Goal: Check status: Check status

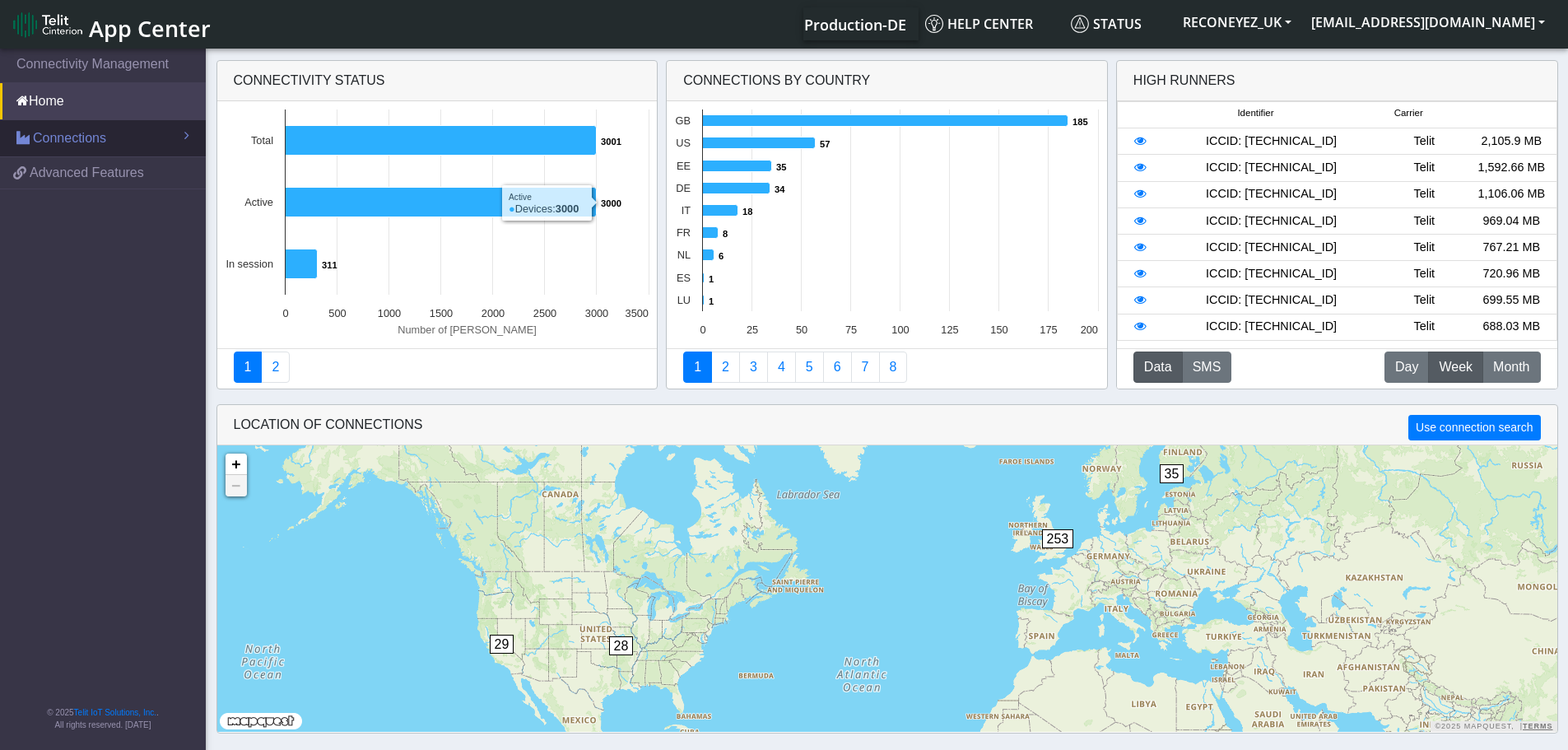
click at [94, 135] on span "Connections" at bounding box center [70, 138] width 73 height 20
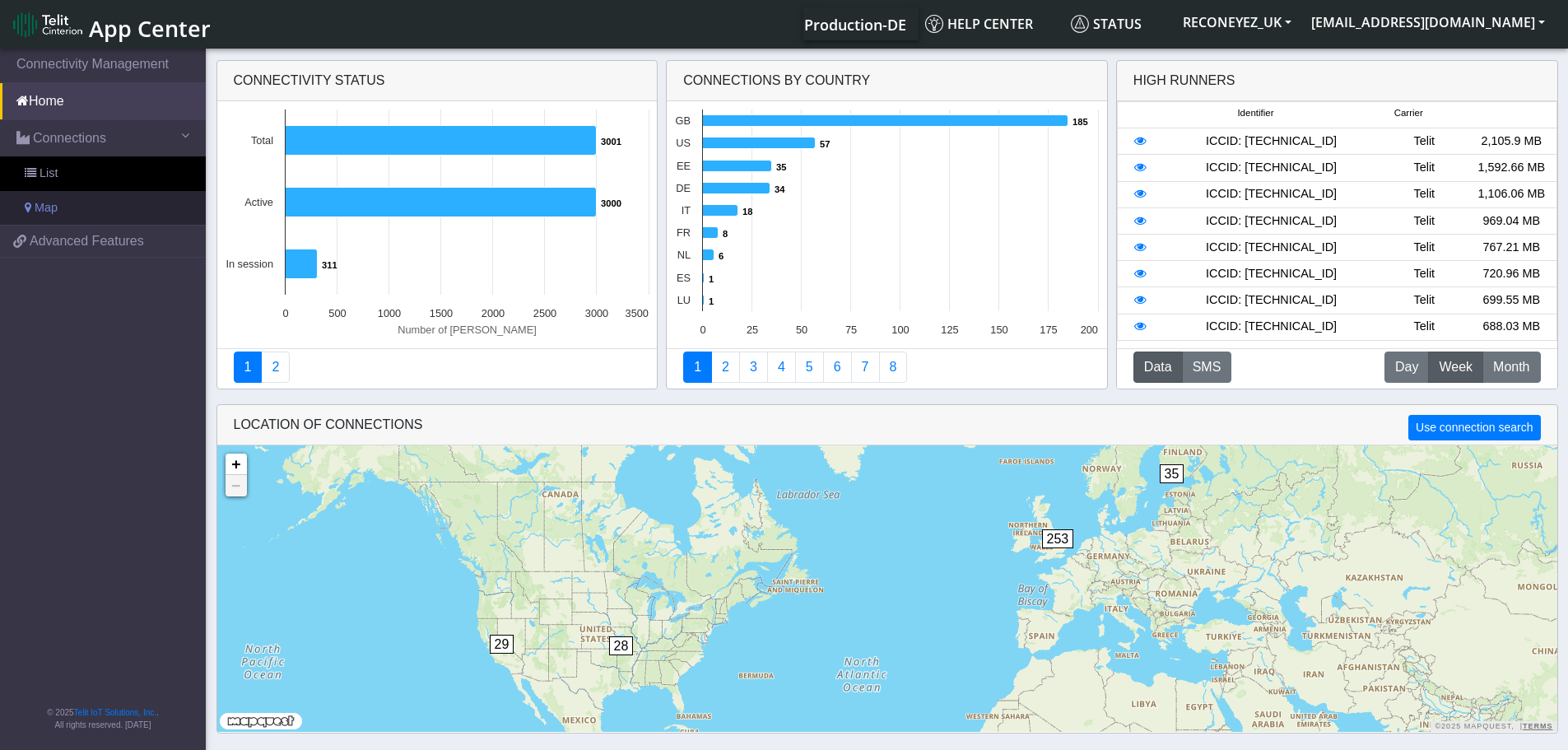
drag, startPoint x: 90, startPoint y: 168, endPoint x: 142, endPoint y: 197, distance: 59.5
click at [89, 170] on link "List" at bounding box center [103, 174] width 205 height 35
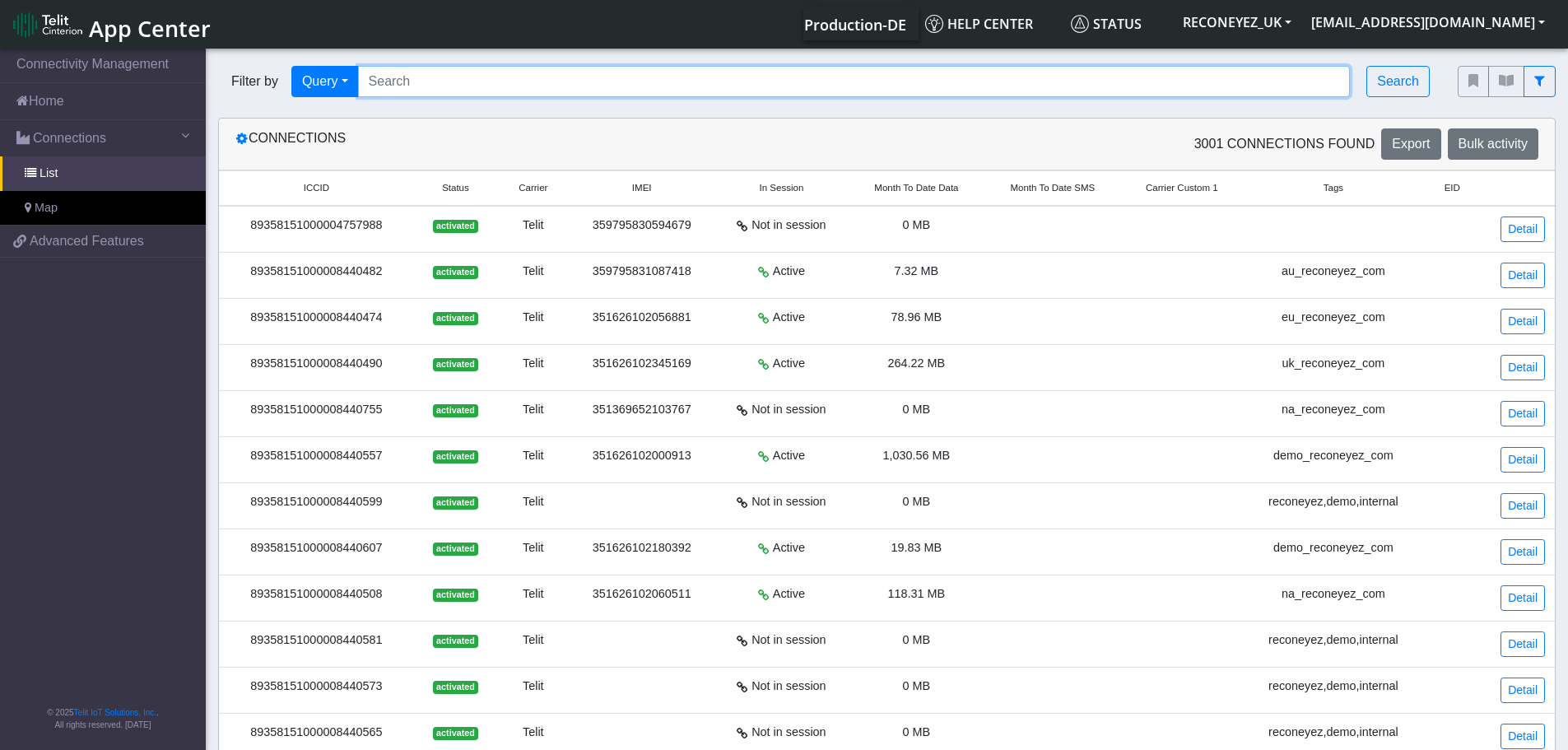
paste input "89358151000008433081"
type input "89358151000008433081"
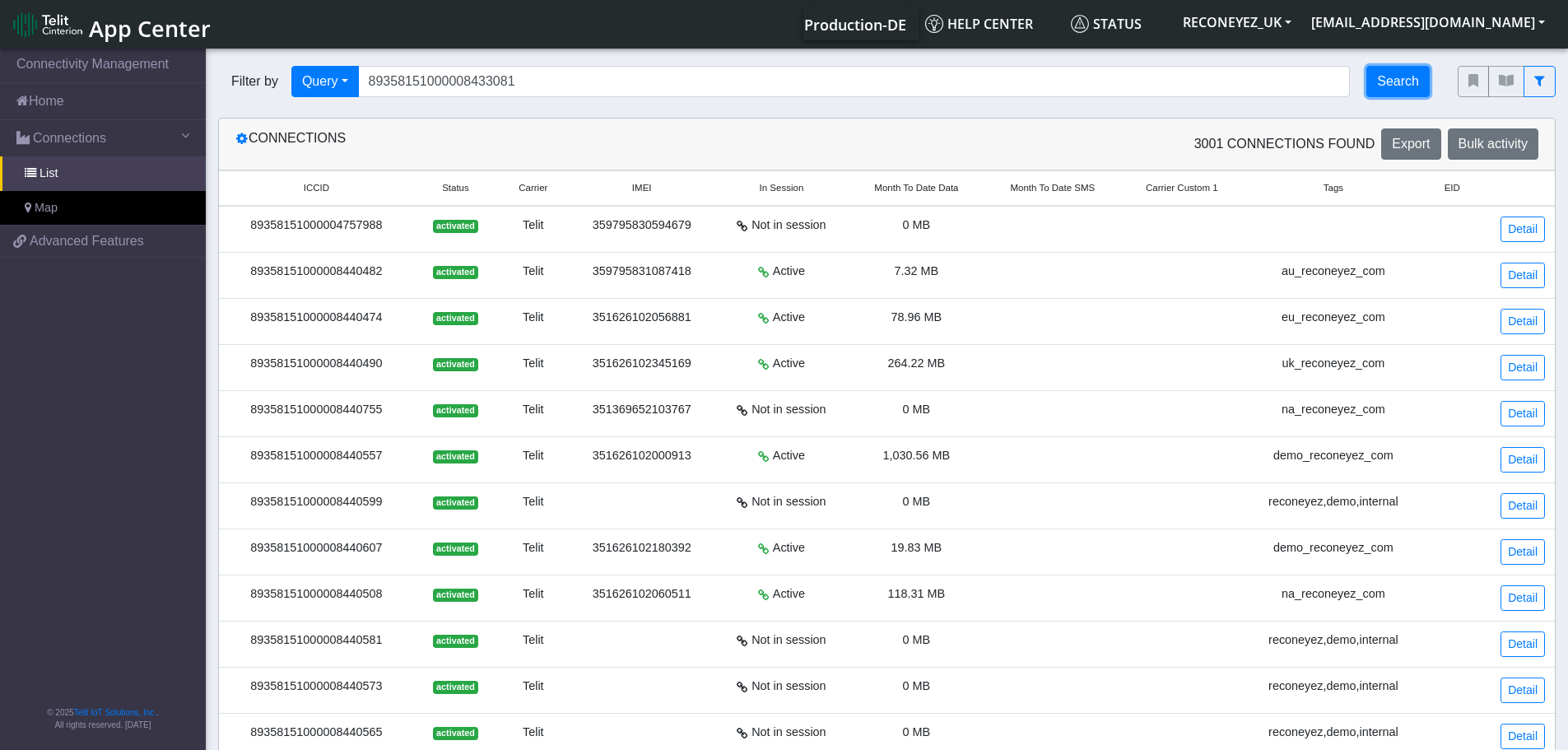
drag, startPoint x: 1394, startPoint y: 84, endPoint x: 1309, endPoint y: 143, distance: 103.5
click at [1394, 84] on button "Search" at bounding box center [1397, 82] width 64 height 31
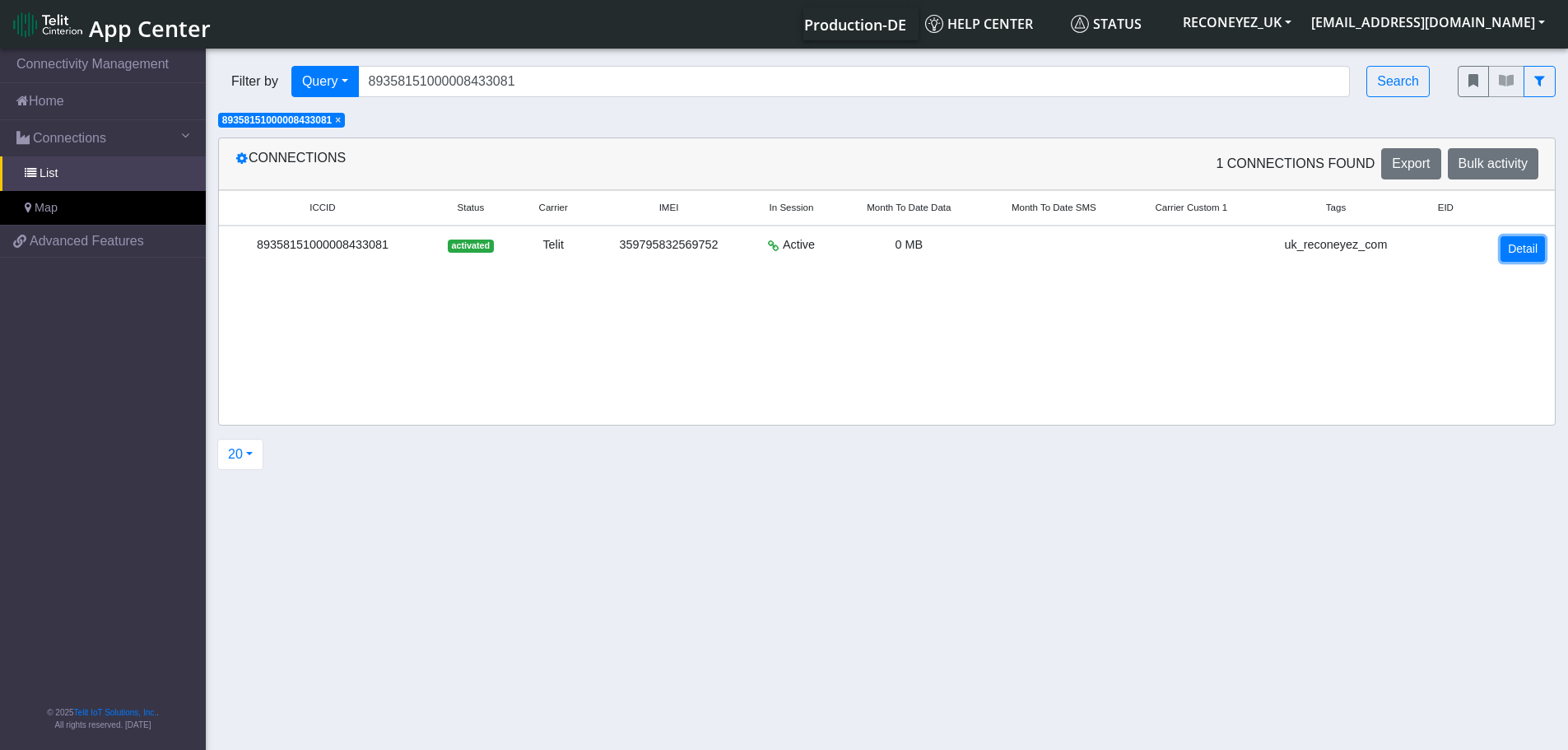
click at [1513, 247] on link "Detail" at bounding box center [1522, 248] width 44 height 25
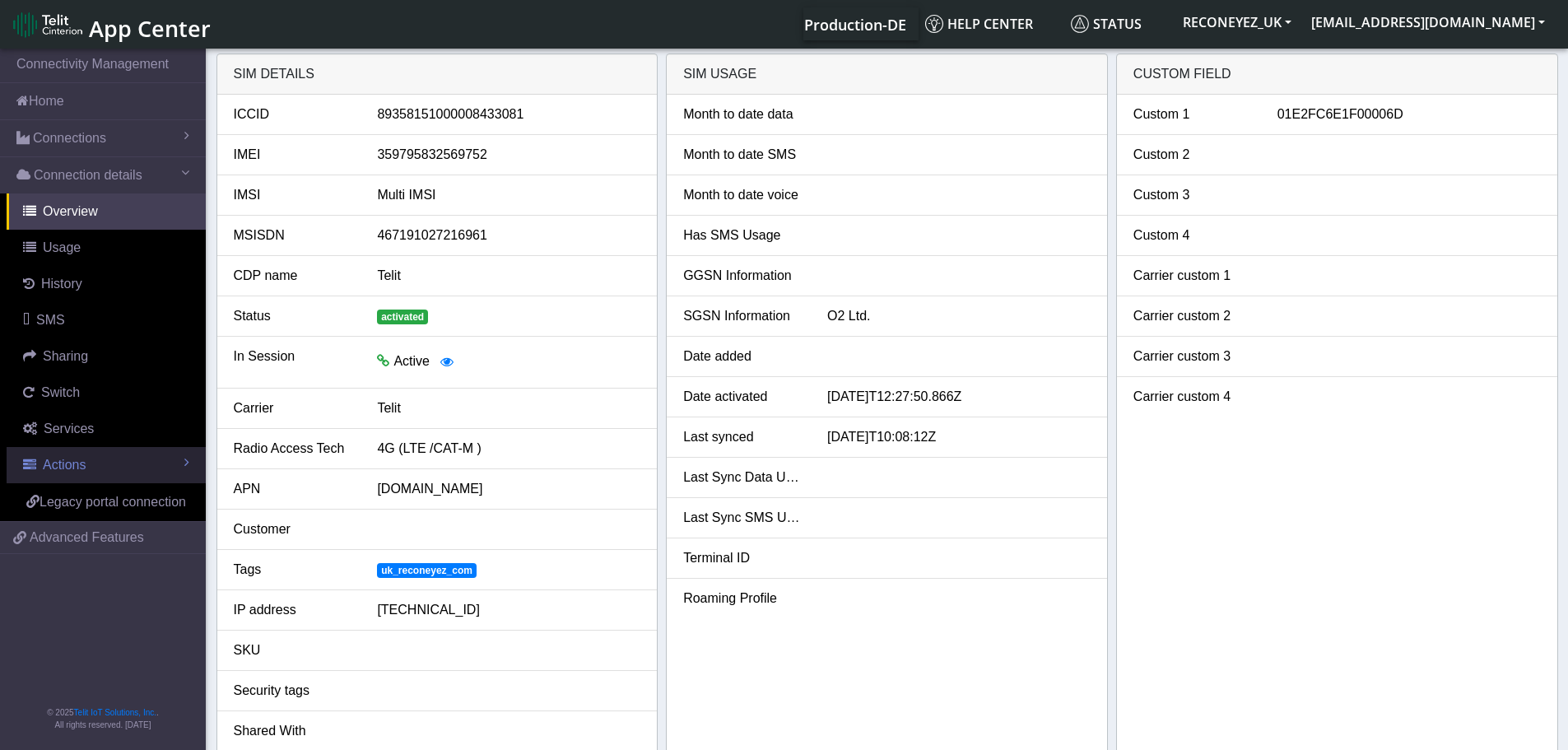
click at [84, 466] on span "Actions" at bounding box center [64, 465] width 43 height 14
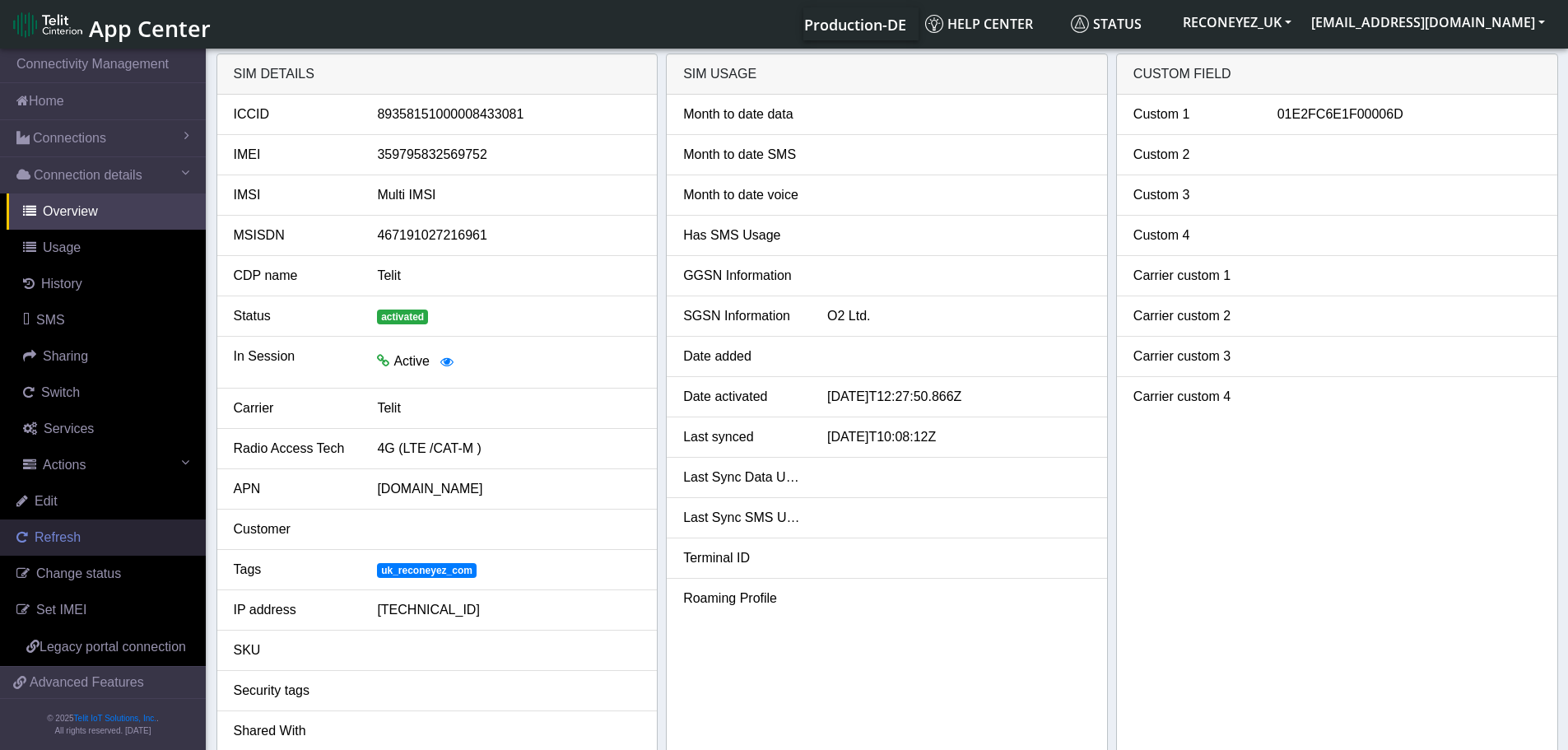
click at [77, 533] on span "Refresh" at bounding box center [57, 537] width 46 height 14
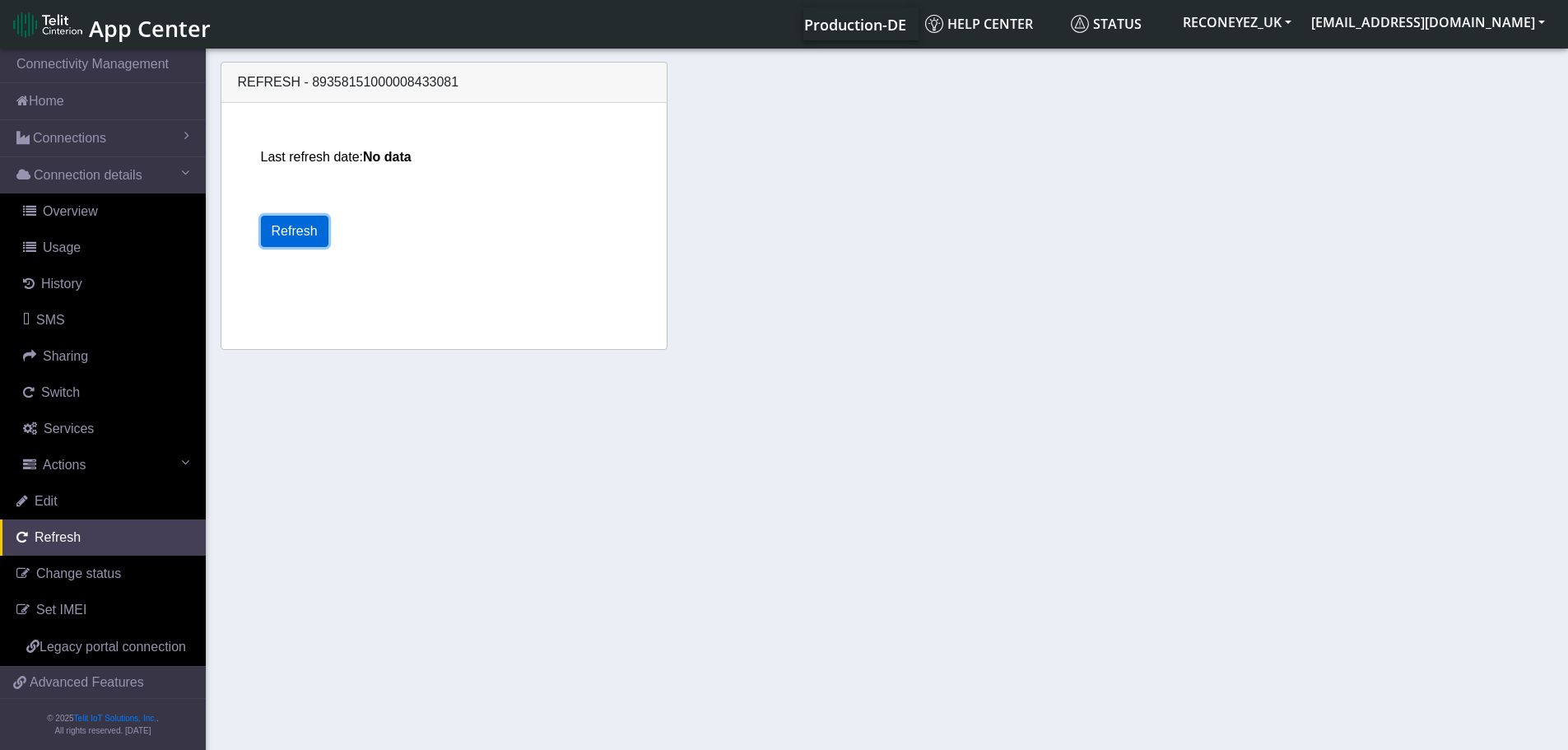
click at [312, 228] on button "Refresh" at bounding box center [295, 232] width 68 height 31
